Goal: Task Accomplishment & Management: Manage account settings

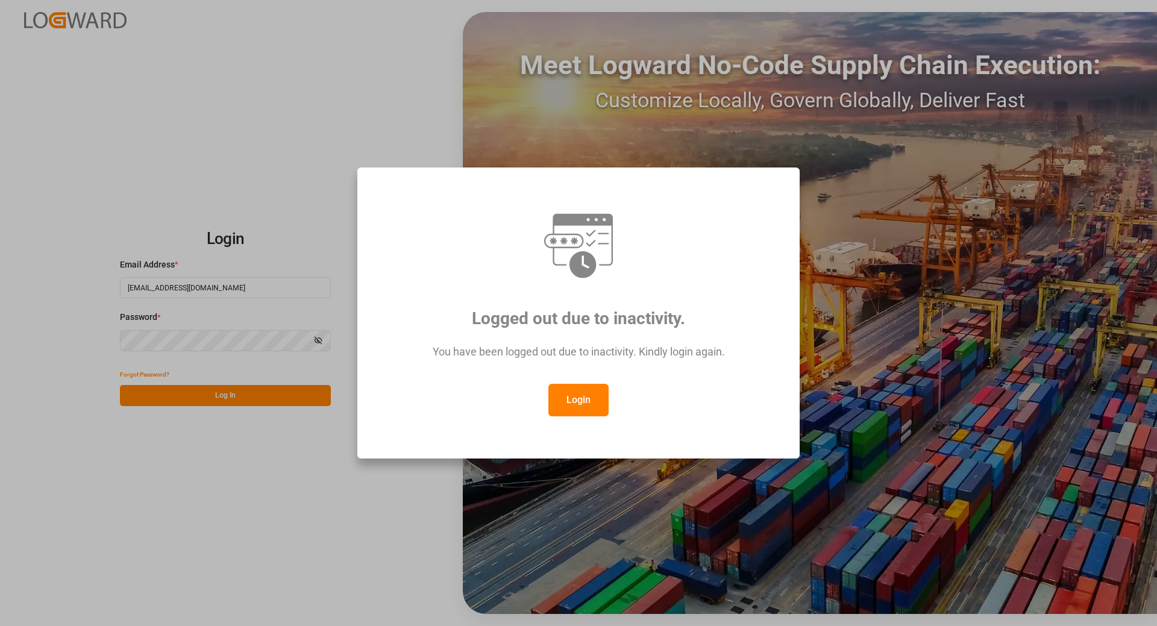
click at [578, 400] on button "Login" at bounding box center [579, 400] width 60 height 33
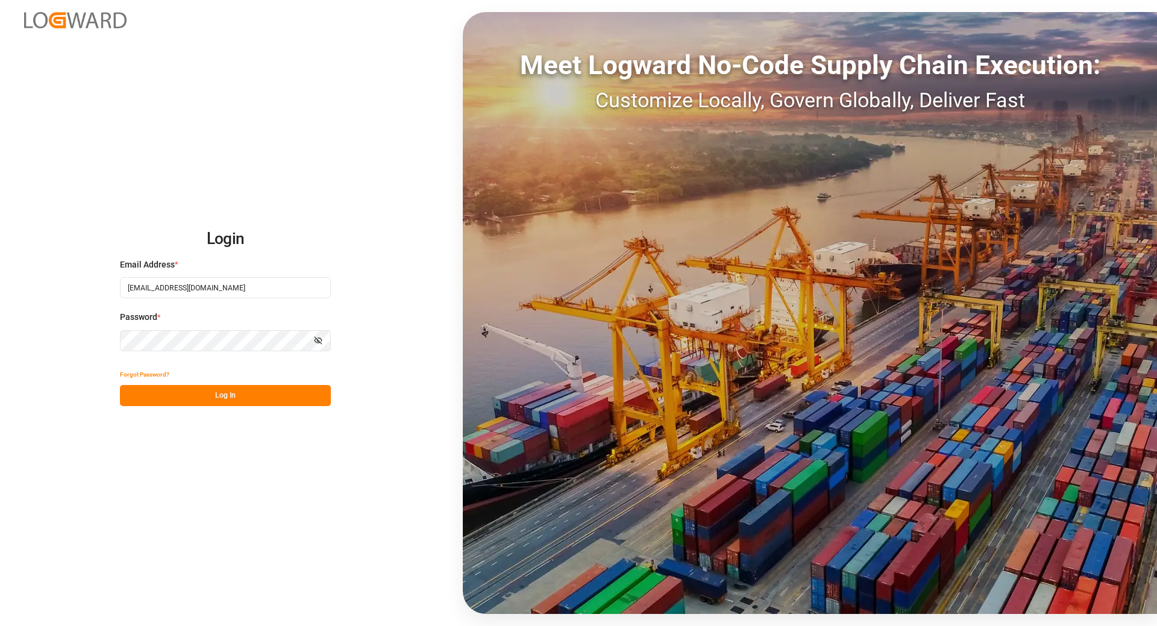
click at [178, 397] on button "Log In" at bounding box center [225, 395] width 211 height 21
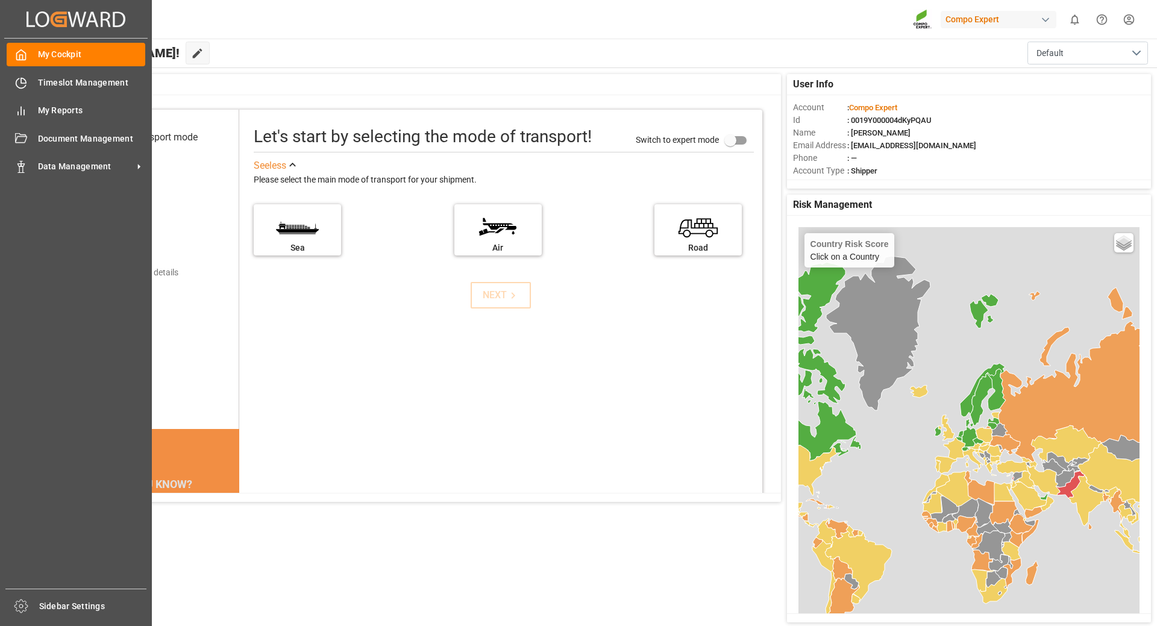
drag, startPoint x: 42, startPoint y: 167, endPoint x: 95, endPoint y: 156, distance: 53.7
click at [43, 168] on span "Data Management" at bounding box center [85, 166] width 95 height 13
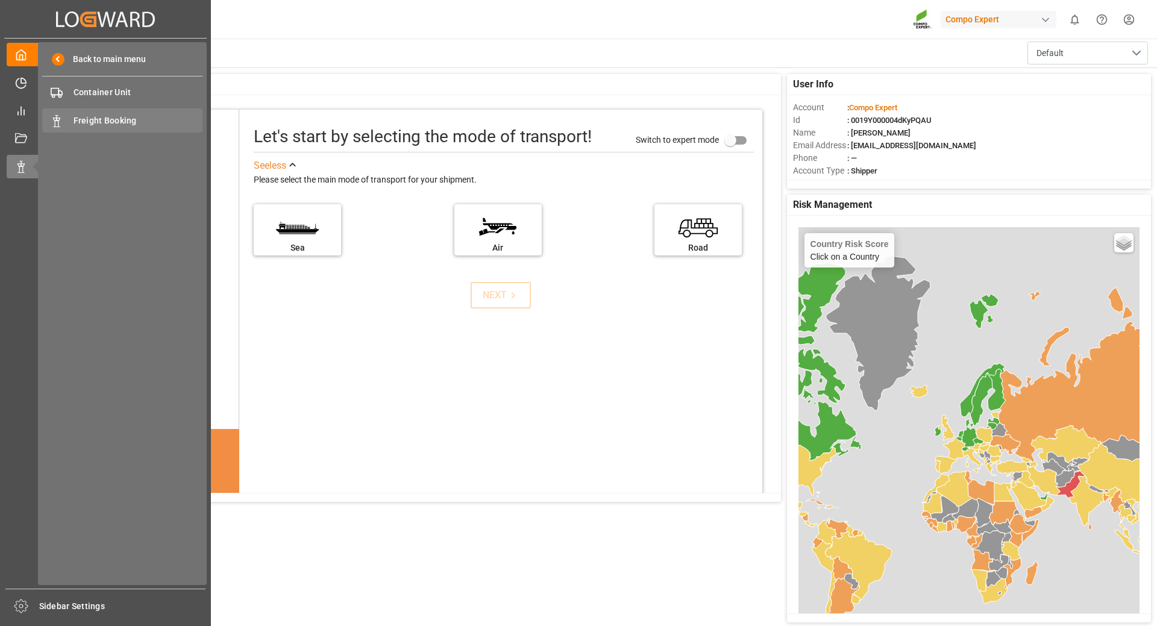
click at [112, 122] on span "Freight Booking" at bounding box center [139, 121] width 130 height 13
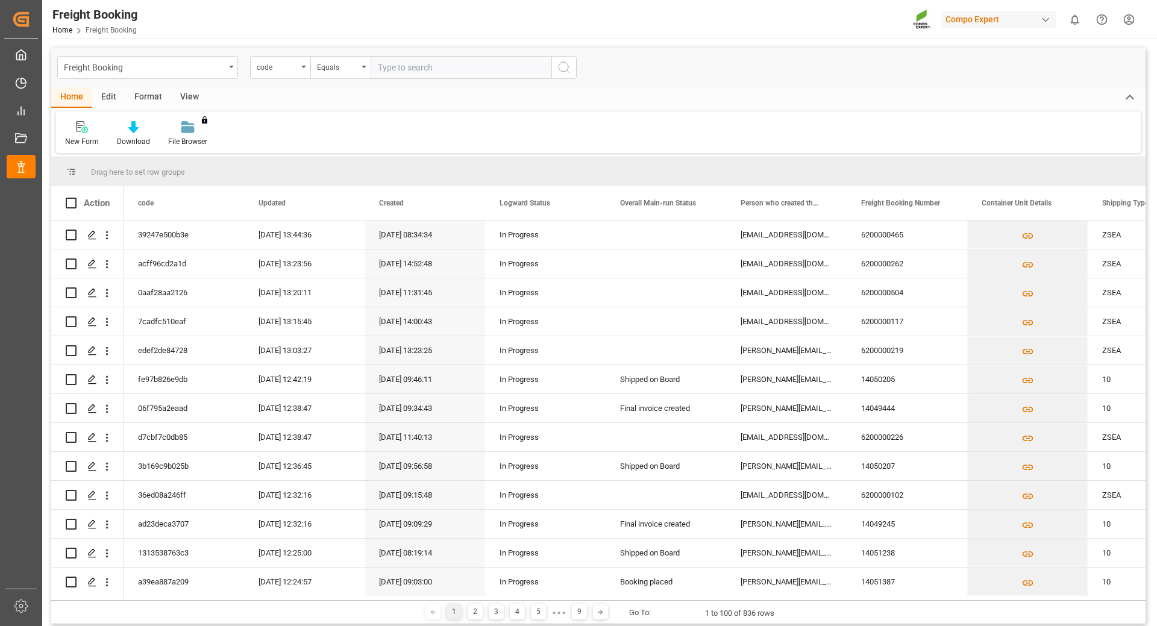
click at [299, 70] on div "code" at bounding box center [280, 67] width 60 height 23
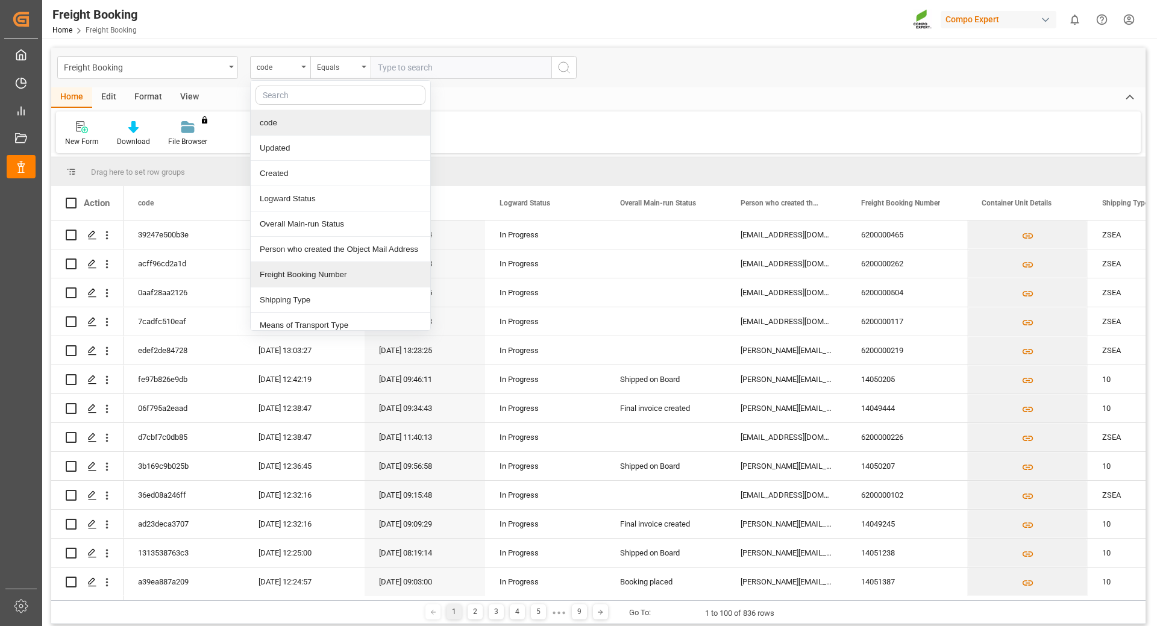
click at [315, 276] on div "Freight Booking Number" at bounding box center [341, 274] width 180 height 25
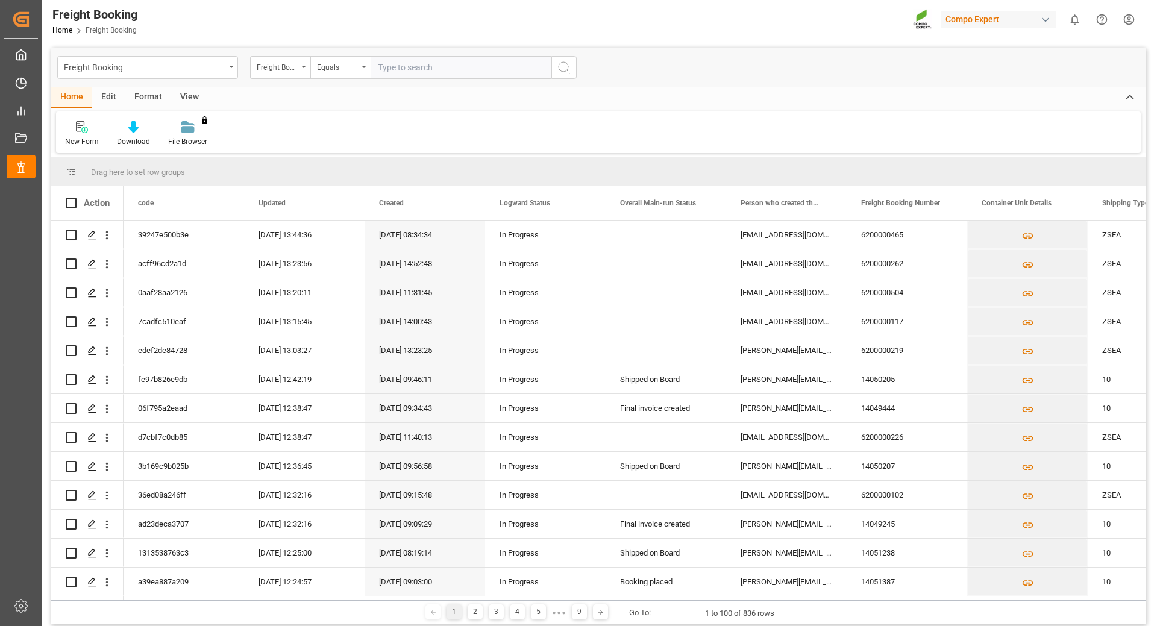
drag, startPoint x: 414, startPoint y: 60, endPoint x: 490, endPoint y: 66, distance: 76.2
click at [414, 60] on input "text" at bounding box center [461, 67] width 181 height 23
paste input "6200000262"
type input "6200000262"
click at [568, 64] on icon "search button" at bounding box center [564, 67] width 14 height 14
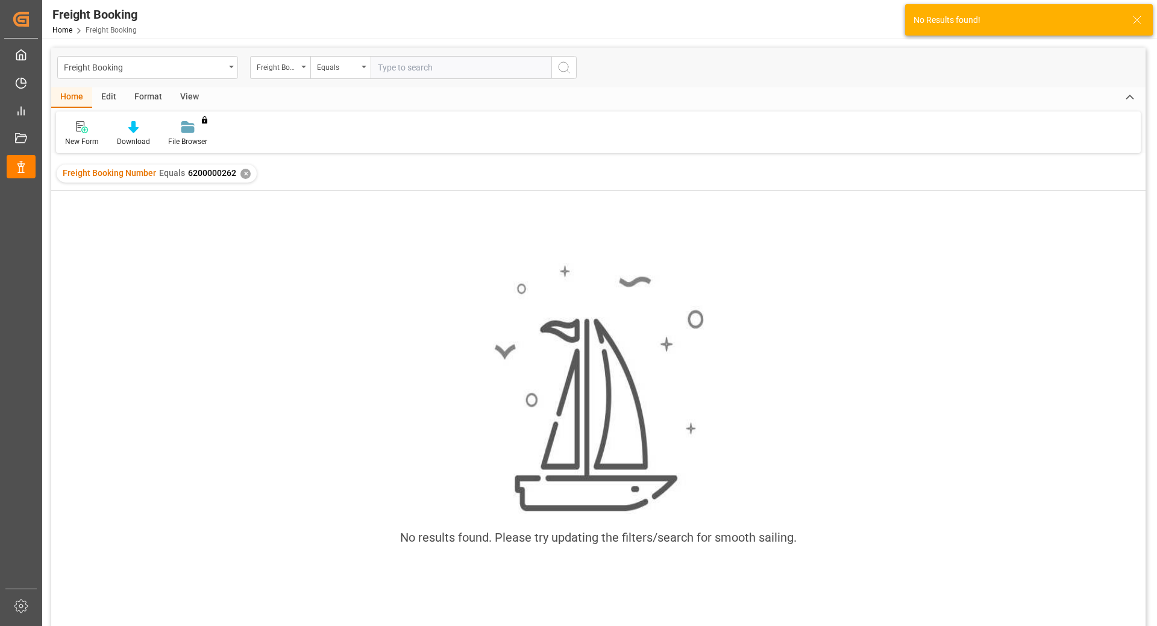
click at [529, 69] on input "text" at bounding box center [461, 67] width 181 height 23
paste input "6200000262"
type input "6200000262"
click at [567, 75] on button "search button" at bounding box center [564, 67] width 25 height 23
click at [248, 172] on div "✕" at bounding box center [246, 174] width 10 height 10
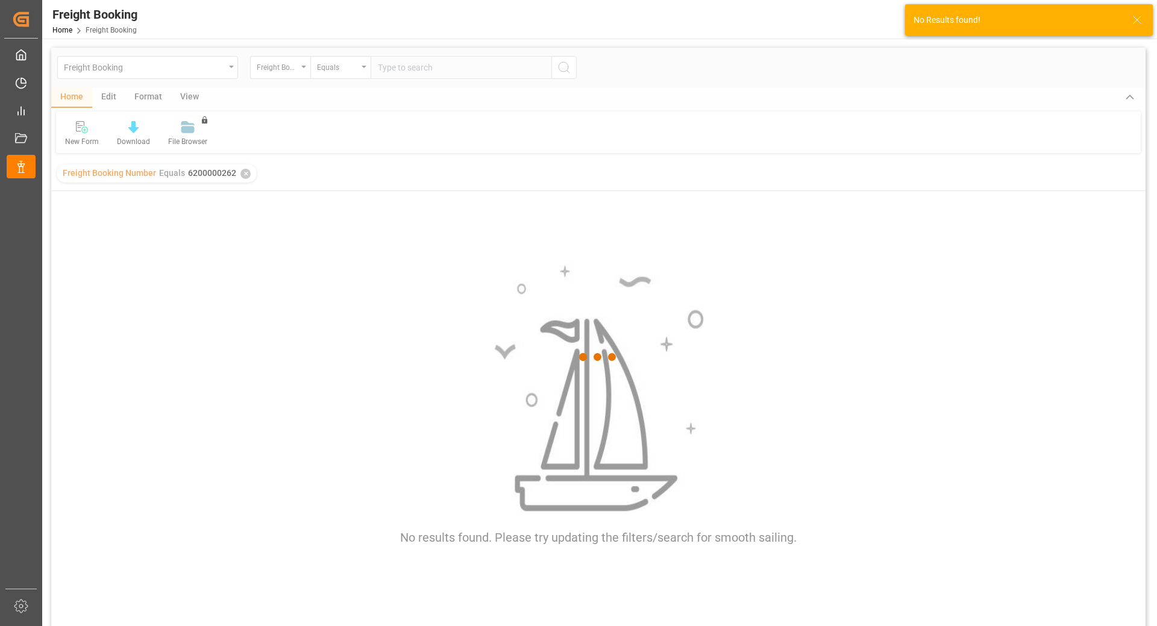
click at [247, 172] on div "✕" at bounding box center [246, 174] width 10 height 10
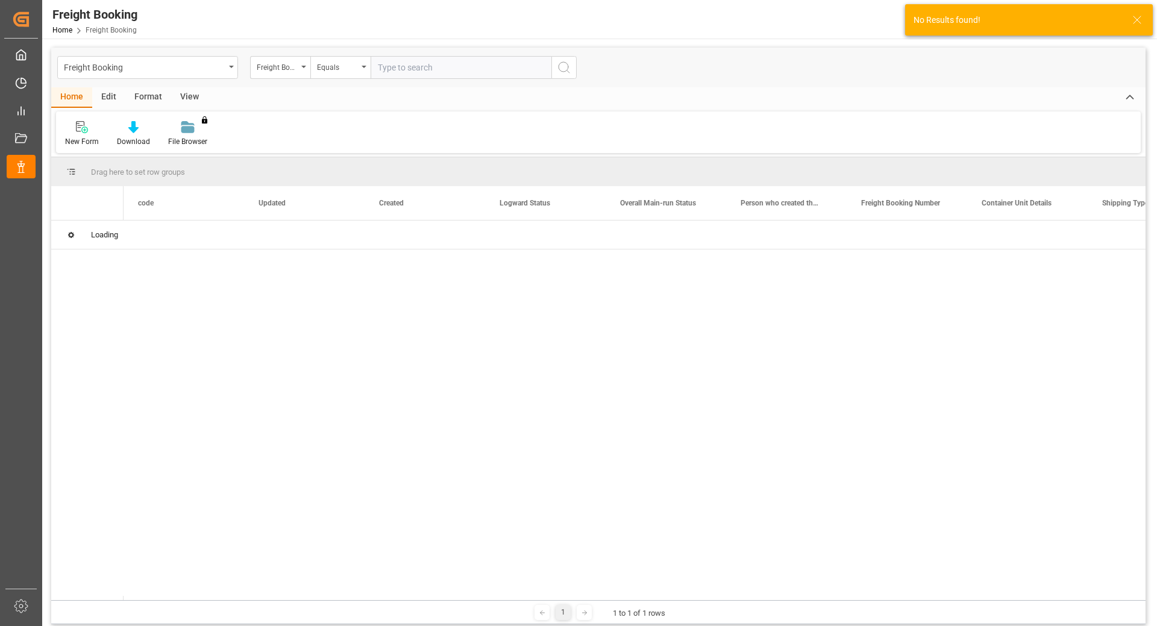
click at [411, 68] on input "text" at bounding box center [461, 67] width 181 height 23
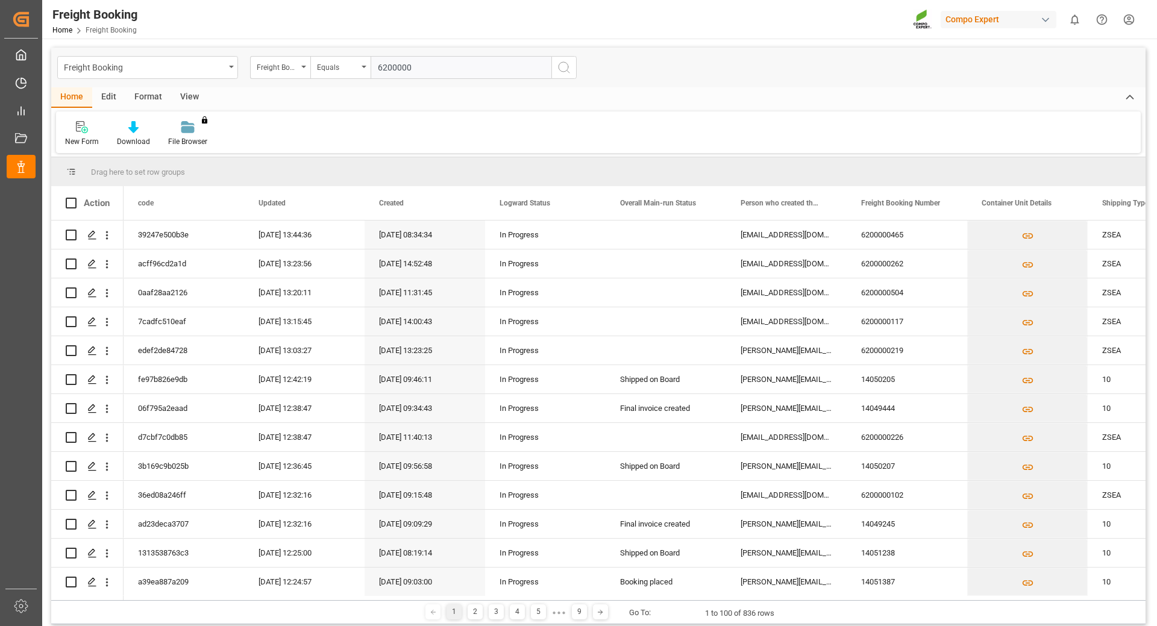
paste input "6200000262"
type input "6200000262"
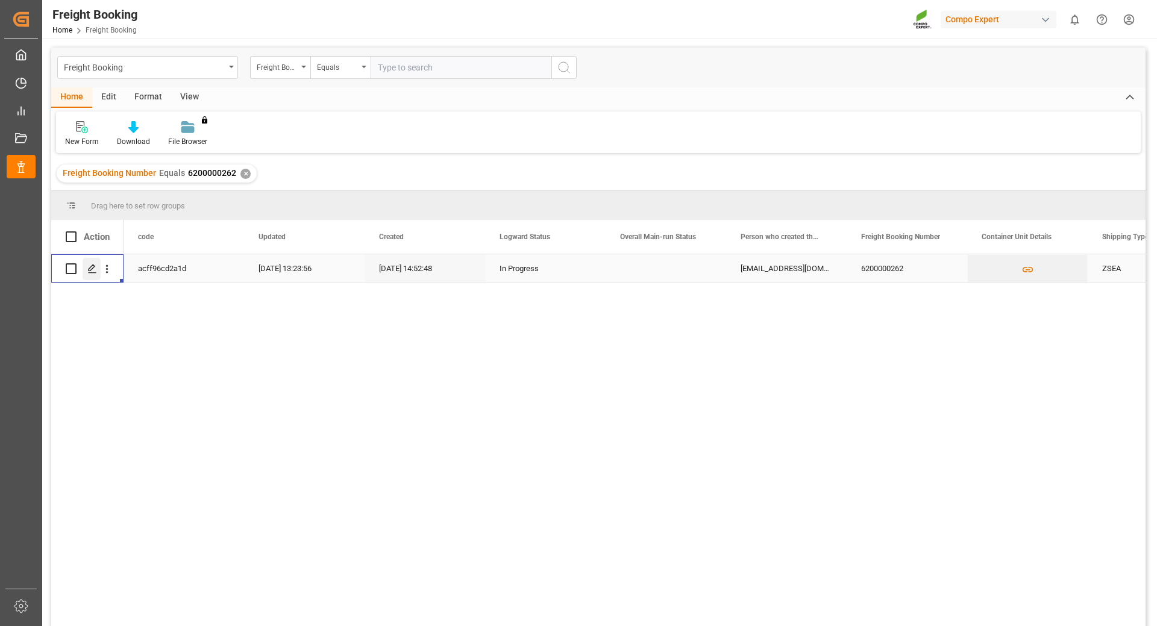
click at [88, 268] on icon "Press SPACE to select this row." at bounding box center [92, 269] width 10 height 10
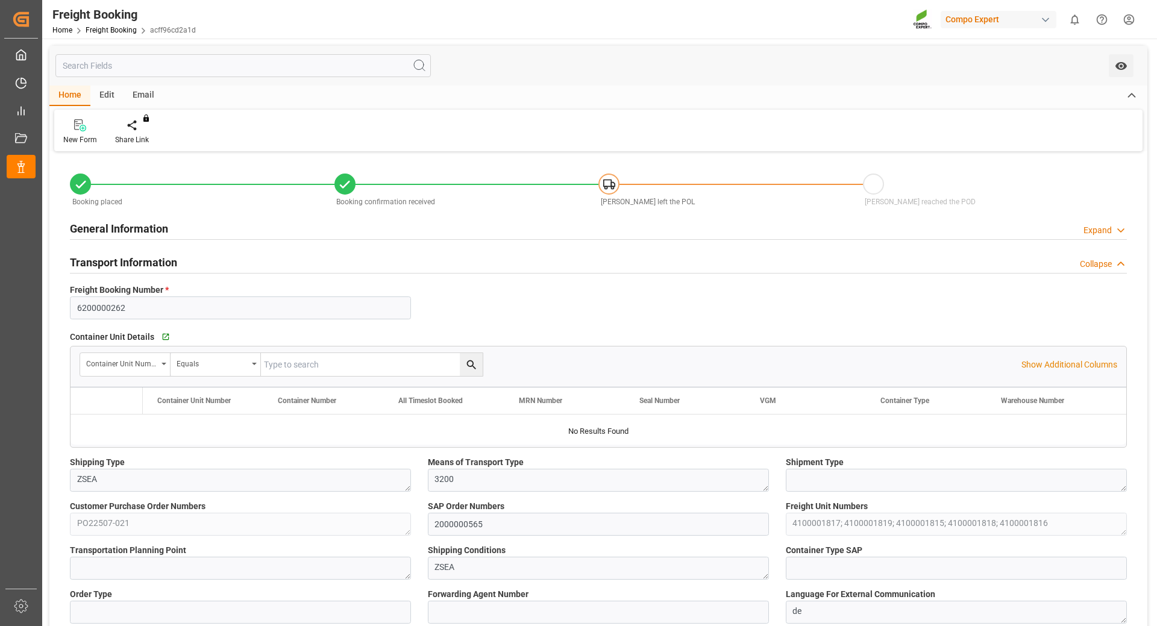
type input "6200000262"
type textarea "ZSEA"
type textarea "3200"
type textarea "PO22507-021"
type input "2000000565"
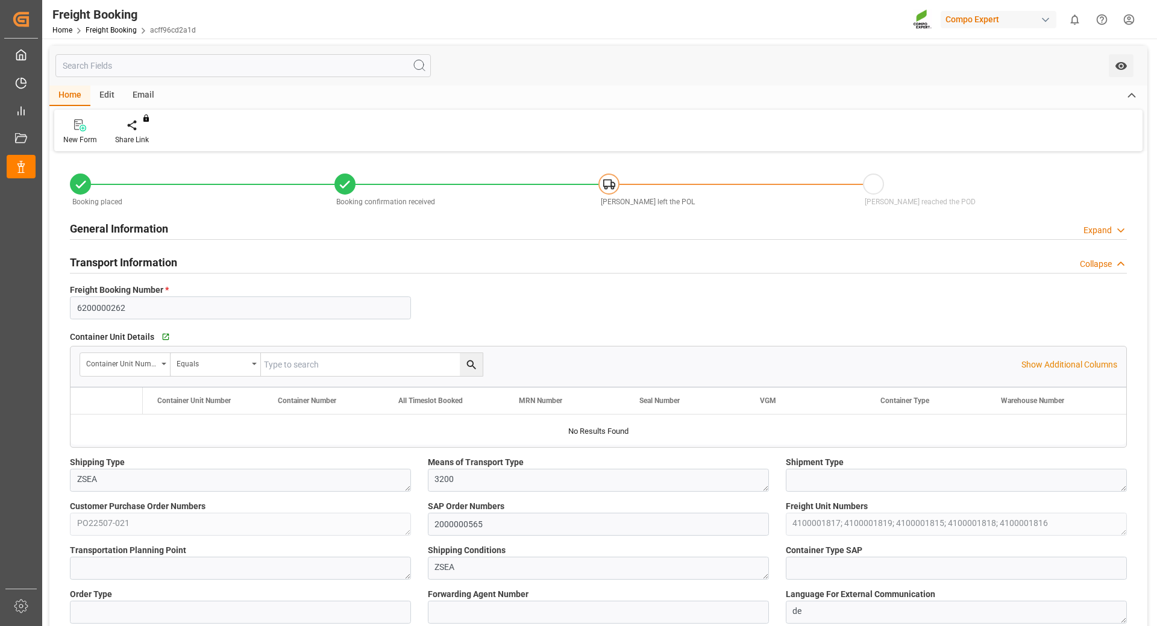
type textarea "4100001817; 4100001819; 4100001815; 4100001818; 4100001816"
type textarea "ZSEA"
type textarea "de"
type input "YMLU"
type input "FBRE0063594"
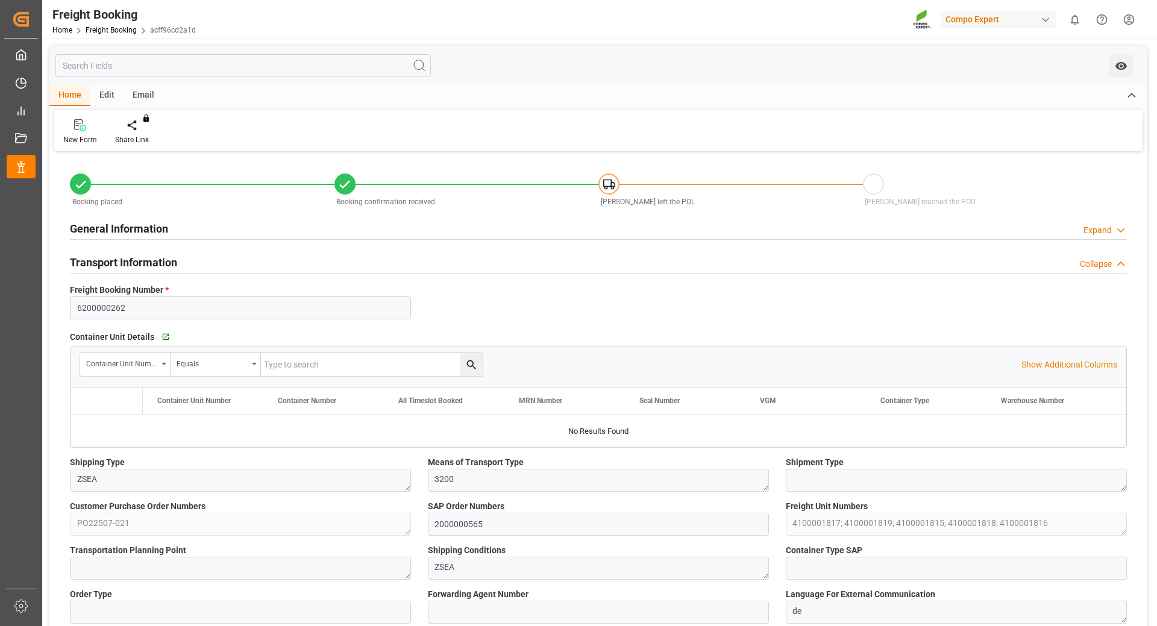
type input "YM TUTORIAL"
type input "[GEOGRAPHIC_DATA]"
type input "Pat [GEOGRAPHIC_DATA]"
type textarea "CIF"
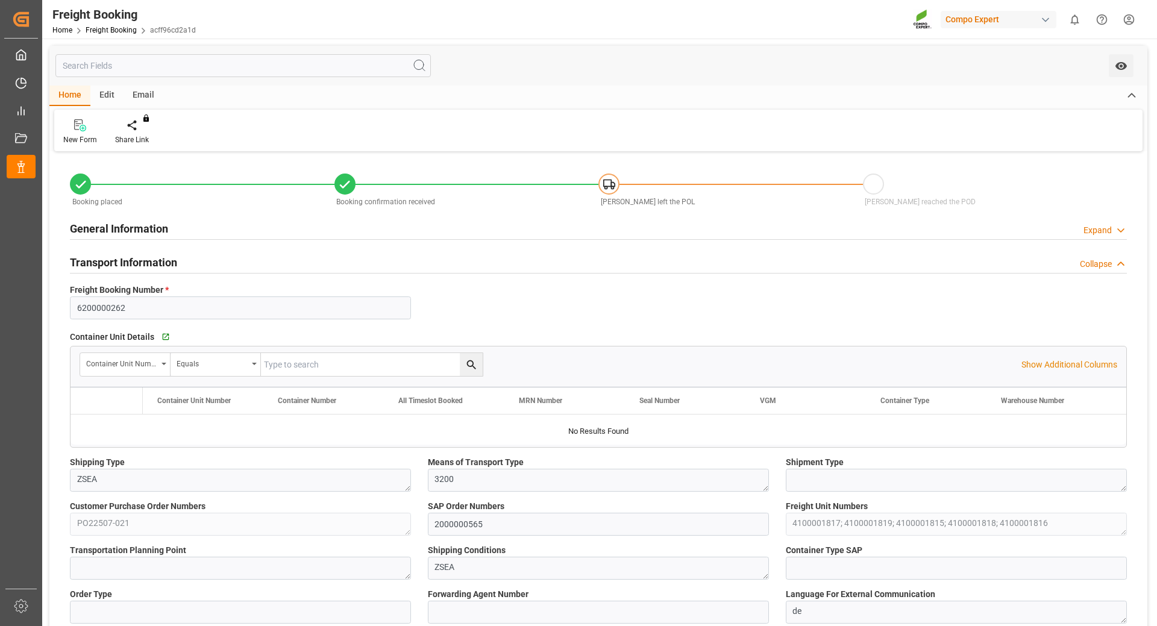
type textarea "SP_EWM"
type textarea "BLK SUPREM [DATE] 25KG (x42) INT MTO"
type textarea "2562614899"
type input "SP_EWM"
type input "Logistics Service Provider"
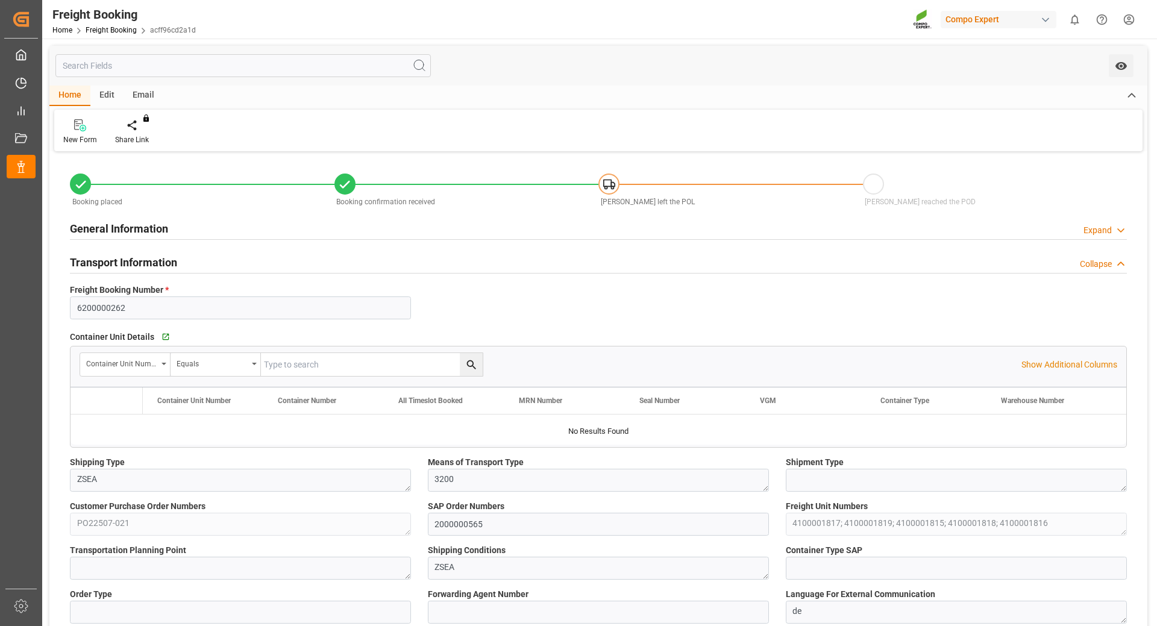
type input "[PERSON_NAME]"
type input "[PERSON_NAME] Marine Transport Corp."
type input "9792618"
type input "BEANR"
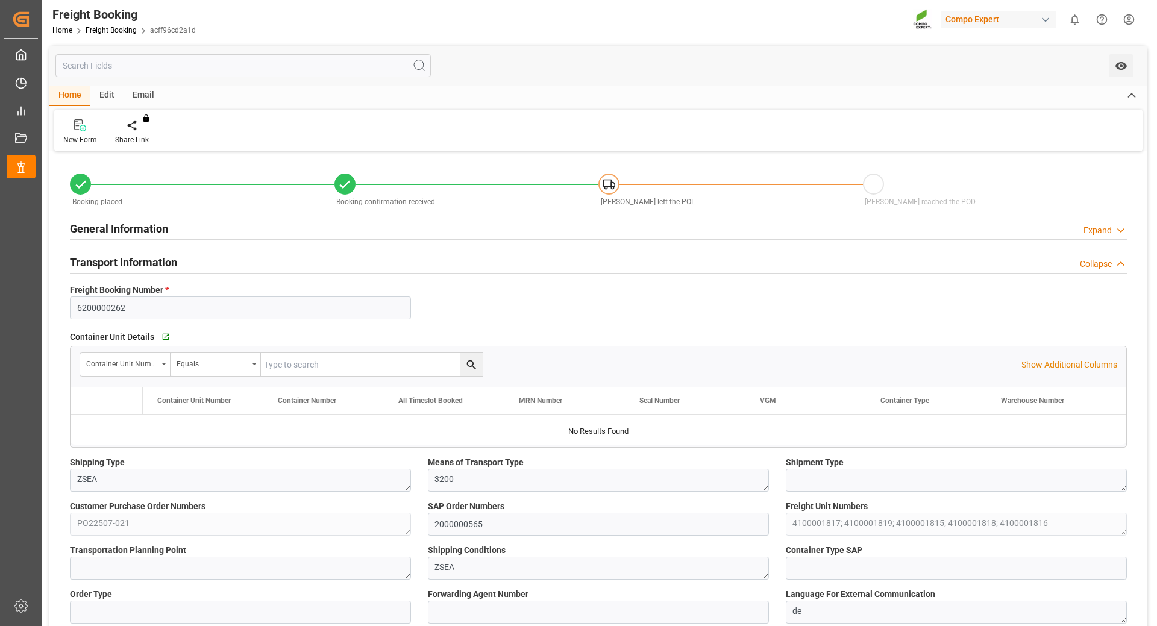
type input "THPAT"
type input "0"
type input "210700"
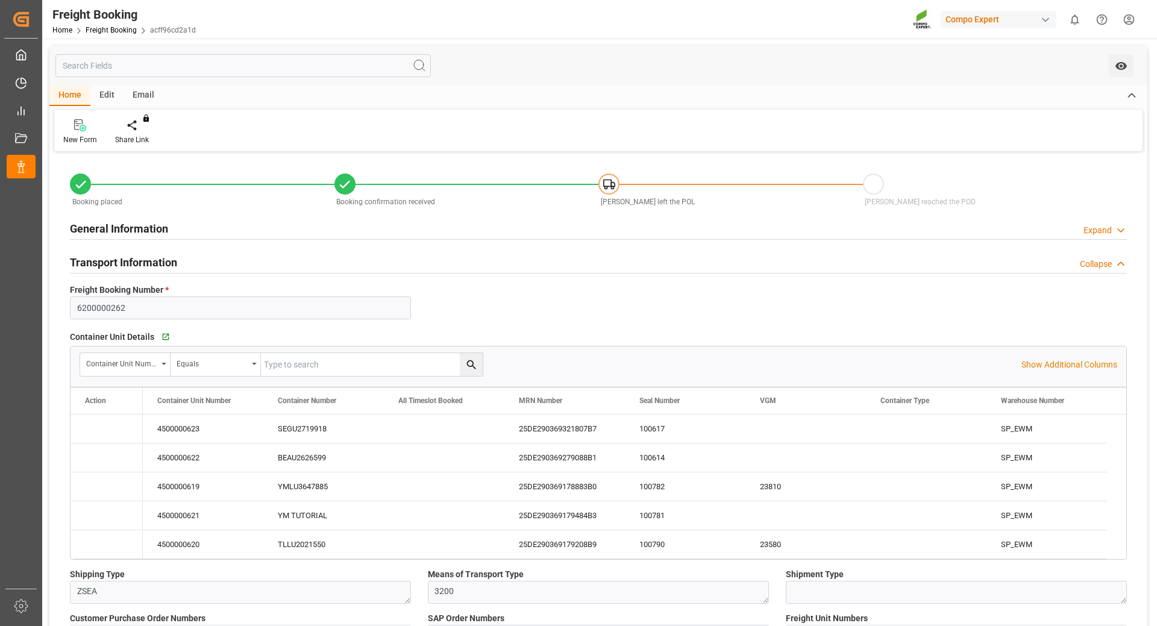
type input "[DATE] 01:00"
type input "[DATE] 20:00"
type input "[DATE] 01:00"
type input "[DATE] 12:00"
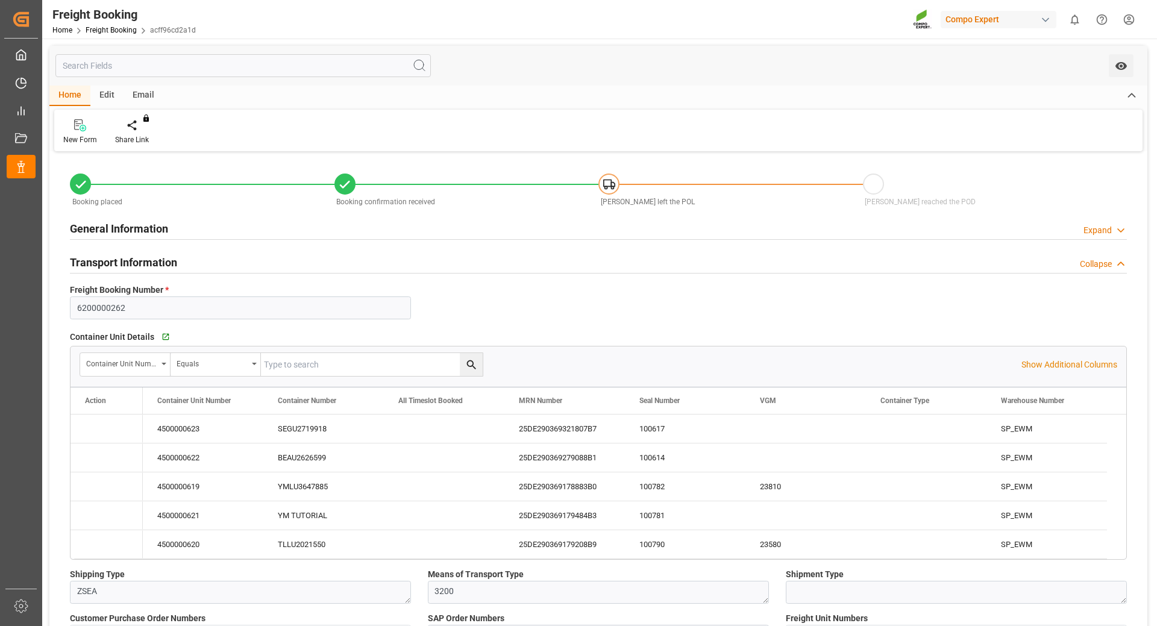
type input "[DATE] 14:52"
type input "[DATE] 14:58"
type input "[DATE] 07:50"
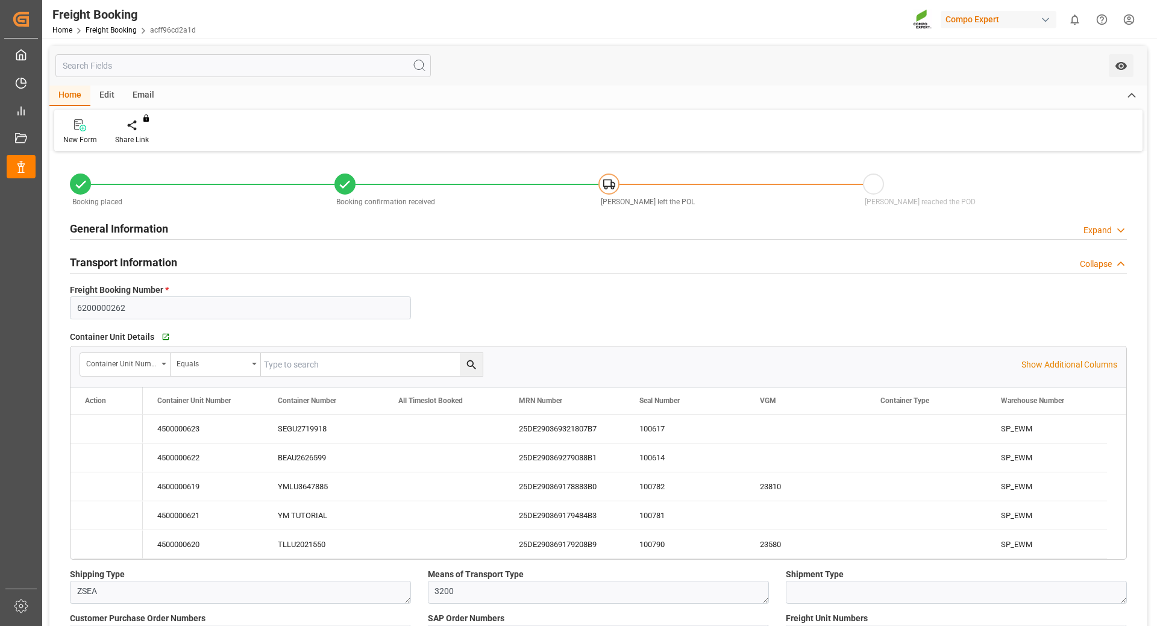
type input "[DATE] 07:50"
type input "[DATE] 06:19"
